Goal: Navigation & Orientation: Find specific page/section

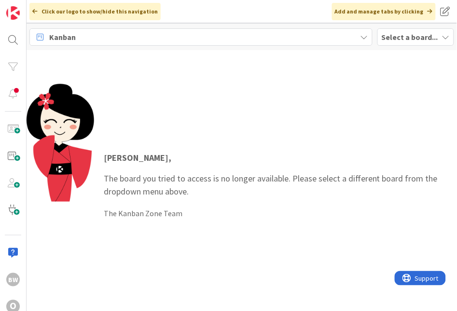
click at [399, 37] on b "Select a board..." at bounding box center [409, 37] width 56 height 10
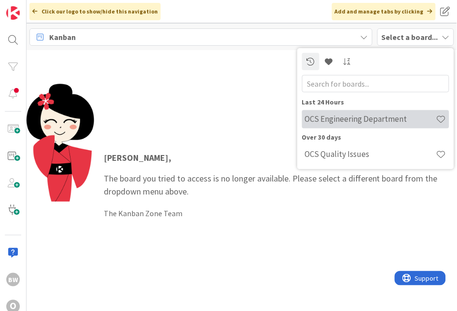
click at [366, 113] on div "OCS Engineering Department" at bounding box center [375, 119] width 147 height 18
